Goal: Task Accomplishment & Management: Use online tool/utility

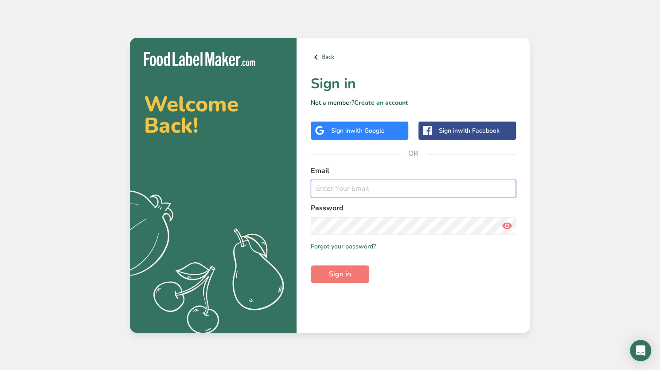
type input "[EMAIL_ADDRESS][DOMAIN_NAME]"
click at [348, 287] on div "Back Sign in Not a member? Create an account Sign in with Google Sign in with F…" at bounding box center [414, 185] width 234 height 295
click at [348, 276] on span "Sign in" at bounding box center [340, 274] width 22 height 11
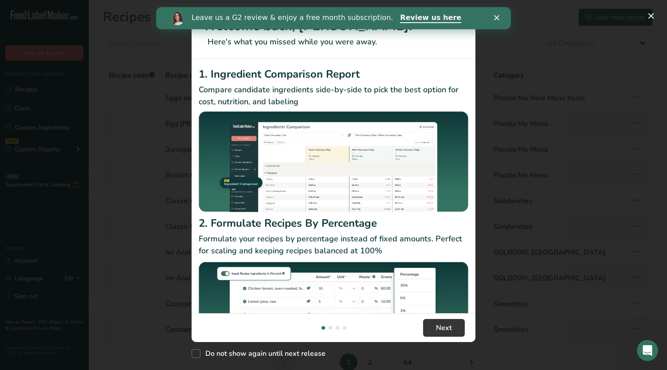
click at [499, 16] on div "Close" at bounding box center [498, 17] width 9 height 5
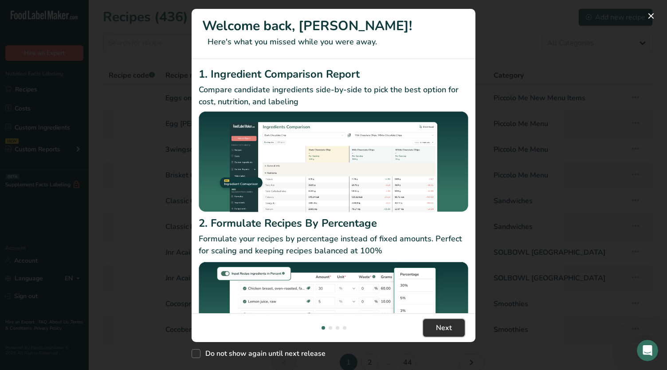
click at [447, 331] on span "Next" at bounding box center [444, 327] width 16 height 11
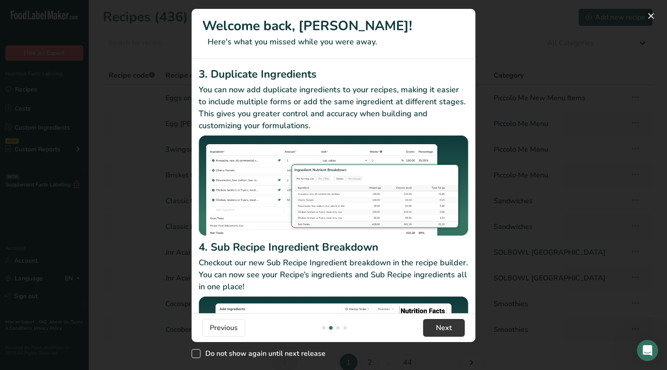
click at [197, 353] on span "New Features" at bounding box center [196, 353] width 9 height 9
click at [197, 353] on input "Do not show again until next release" at bounding box center [195, 354] width 6 height 6
checkbox input "true"
click at [437, 326] on span "Next" at bounding box center [444, 327] width 16 height 11
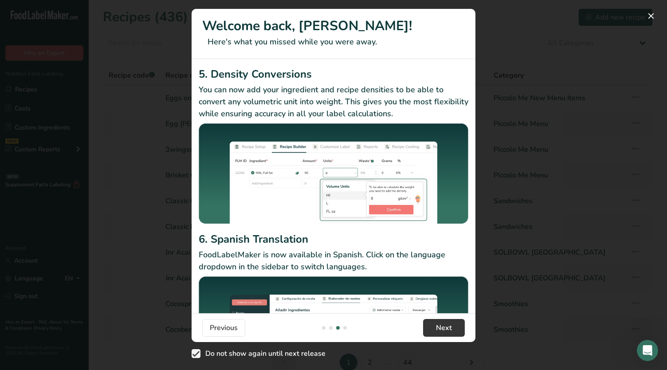
click at [448, 336] on footer "Previous Next" at bounding box center [334, 327] width 284 height 29
click at [446, 335] on button "Next" at bounding box center [444, 328] width 42 height 18
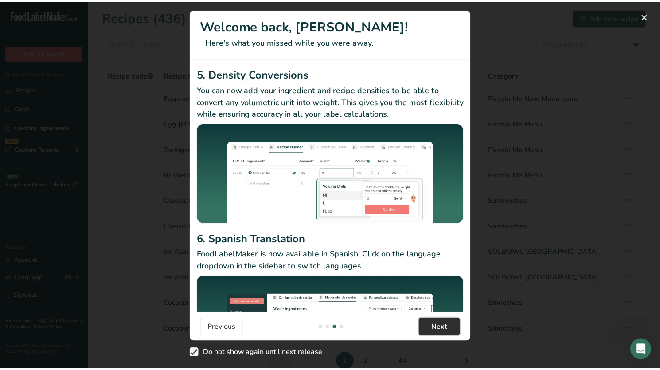
scroll to position [0, 851]
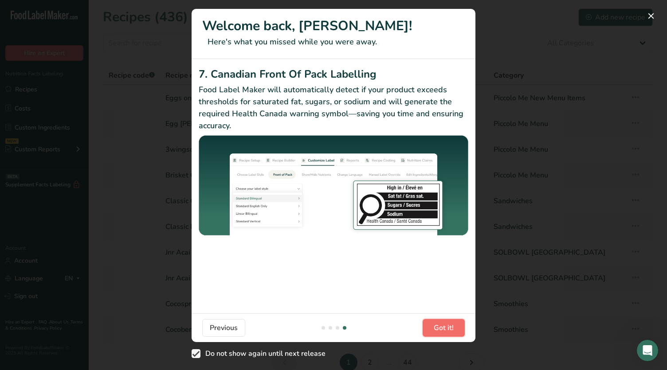
click at [437, 326] on span "Got it!" at bounding box center [444, 327] width 20 height 11
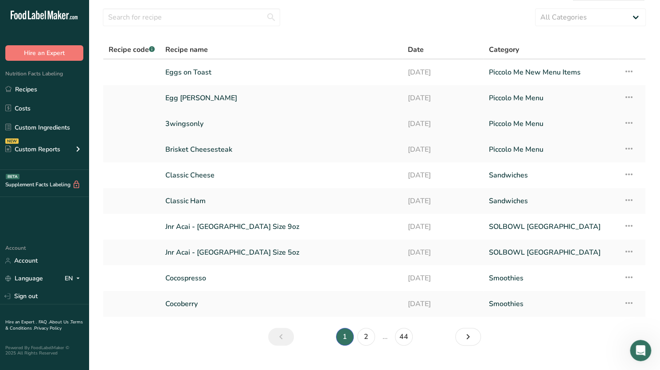
scroll to position [0, 0]
